Goal: Information Seeking & Learning: Learn about a topic

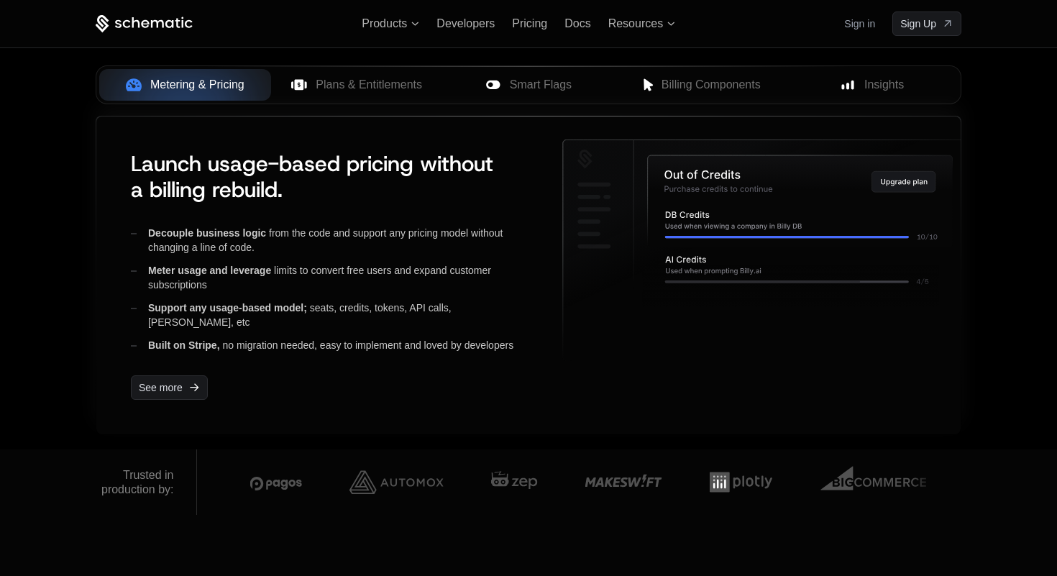
scroll to position [593, 0]
click at [360, 81] on span "Plans & Entitlements" at bounding box center [369, 85] width 106 height 17
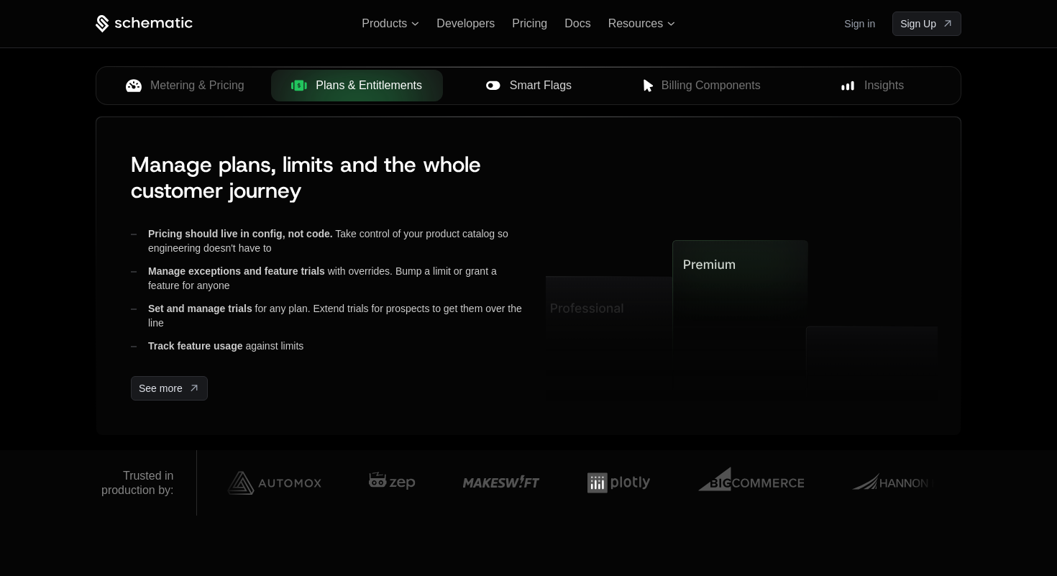
click at [528, 88] on span "Smart Flags" at bounding box center [541, 85] width 62 height 17
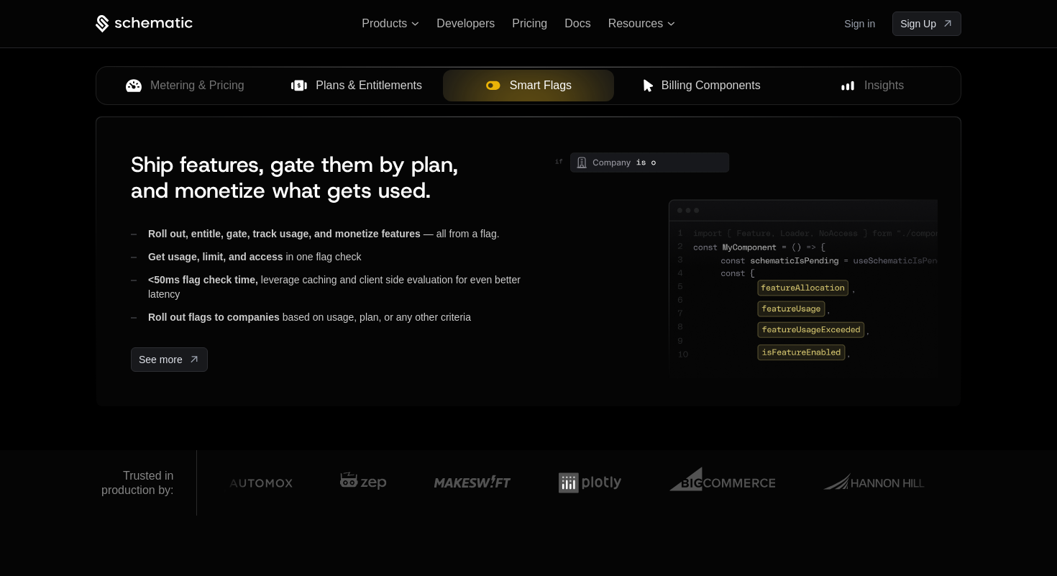
click at [623, 88] on button "Billing Components" at bounding box center [700, 86] width 172 height 32
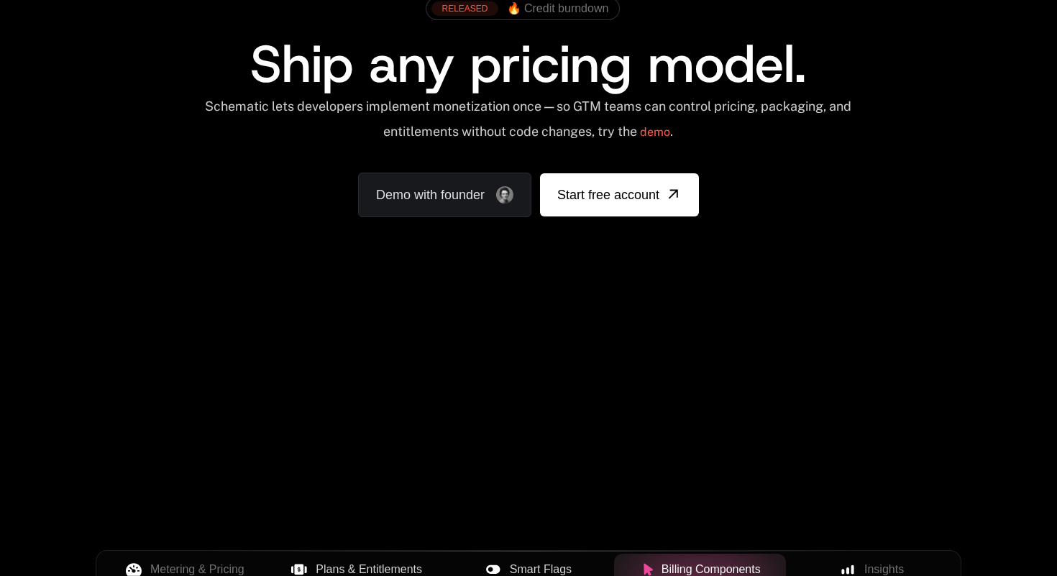
scroll to position [0, 0]
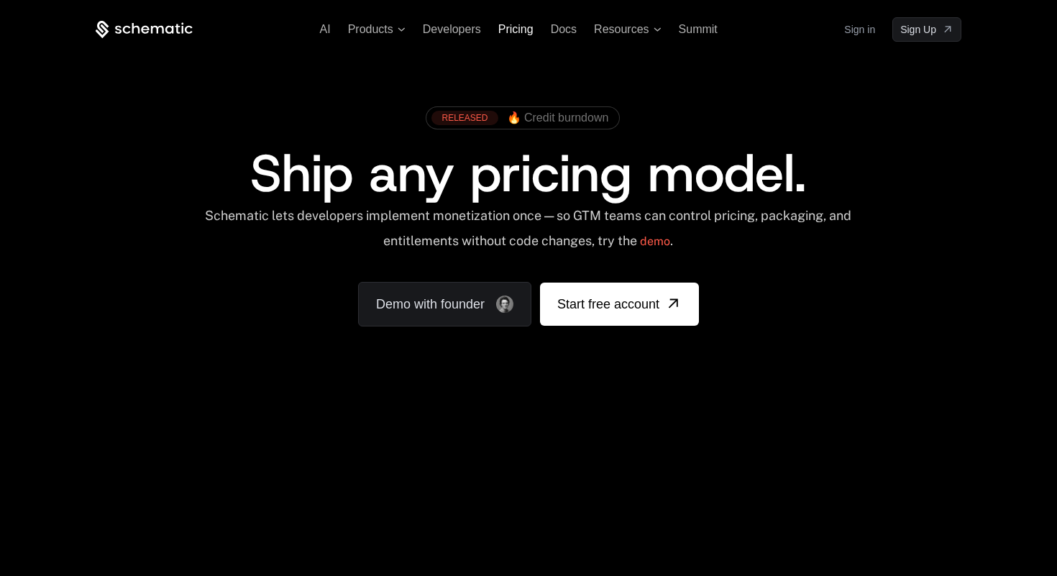
click at [511, 24] on span "Pricing" at bounding box center [515, 29] width 35 height 12
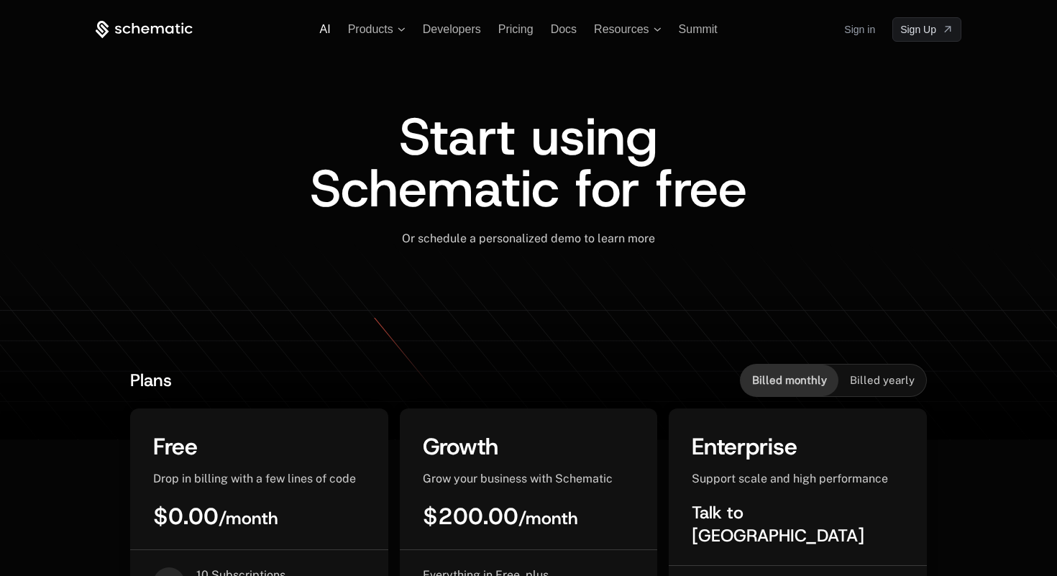
click at [328, 32] on span "AI" at bounding box center [325, 29] width 11 height 12
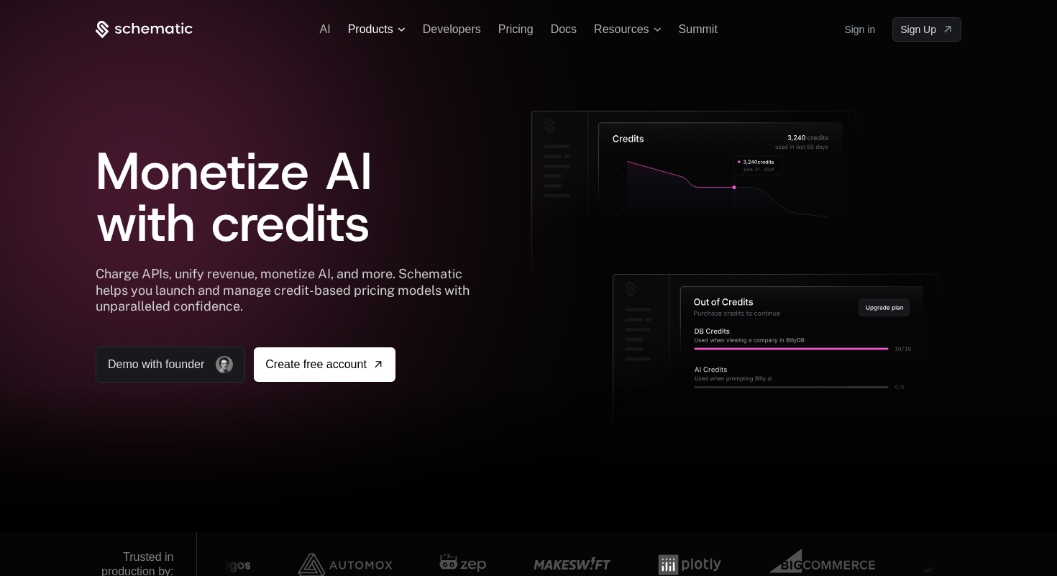
click at [364, 30] on span "Products" at bounding box center [370, 29] width 45 height 13
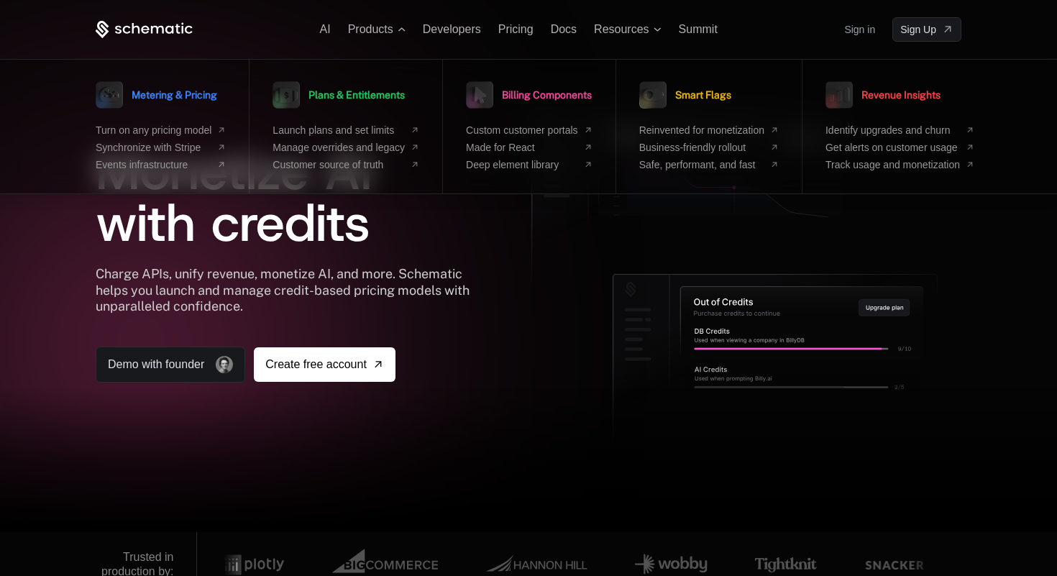
drag, startPoint x: 561, startPoint y: 261, endPoint x: 564, endPoint y: 252, distance: 9.1
click at [561, 261] on icon at bounding box center [694, 198] width 324 height 175
